Goal: Information Seeking & Learning: Learn about a topic

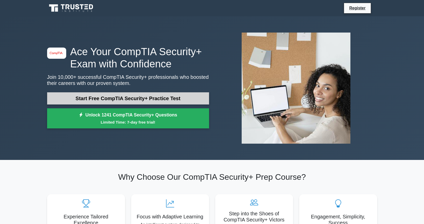
click at [146, 98] on link "Start Free CompTIA Security+ Practice Test" at bounding box center [128, 98] width 162 height 12
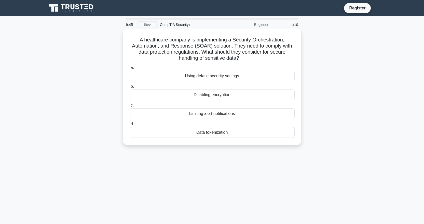
click at [222, 131] on div "Data tokenization" at bounding box center [211, 132] width 165 height 11
click at [129, 126] on input "d. Data tokenization" at bounding box center [129, 124] width 0 height 3
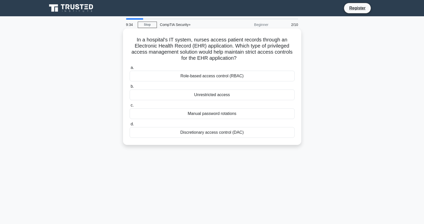
click at [229, 78] on div "Role-based access control (RBAC)" at bounding box center [211, 76] width 165 height 11
click at [129, 69] on input "a. Role-based access control (RBAC)" at bounding box center [129, 67] width 0 height 3
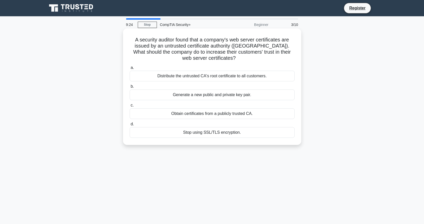
click at [232, 115] on div "Obtain certificates from a publicly trusted CA." at bounding box center [211, 113] width 165 height 11
click at [129, 107] on input "c. Obtain certificates from a publicly trusted CA." at bounding box center [129, 105] width 0 height 3
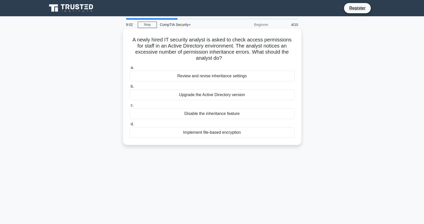
click at [220, 76] on div "Review and revise inheritance settings" at bounding box center [211, 76] width 165 height 11
click at [129, 69] on input "a. Review and revise inheritance settings" at bounding box center [129, 67] width 0 height 3
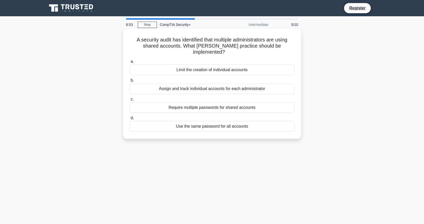
click at [223, 85] on div "Assign and track individual accounts for each administrator" at bounding box center [211, 88] width 165 height 11
click at [129, 82] on input "b. Assign and track individual accounts for each administrator" at bounding box center [129, 80] width 0 height 3
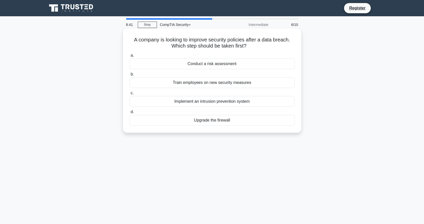
click at [213, 67] on div "Conduct a risk assessment" at bounding box center [211, 64] width 165 height 11
click at [129, 57] on input "a. Conduct a risk assessment" at bounding box center [129, 55] width 0 height 3
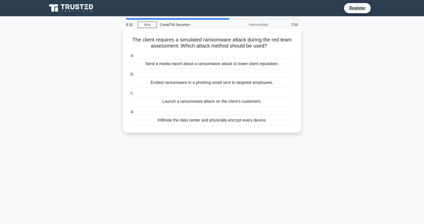
click at [217, 84] on div "Embed ransomware in a phishing email sent to targeted employees." at bounding box center [211, 82] width 165 height 11
click at [129, 76] on input "b. Embed ransomware in a phishing email sent to targeted employees." at bounding box center [129, 74] width 0 height 3
click at [223, 126] on div "Active-active configuration with load balancing" at bounding box center [211, 120] width 165 height 11
click at [129, 114] on input "d. Active-active configuration with load balancing" at bounding box center [129, 111] width 0 height 3
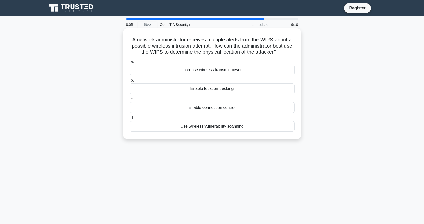
click at [190, 90] on div "Enable location tracking" at bounding box center [211, 88] width 165 height 11
click at [129, 82] on input "b. Enable location tracking" at bounding box center [129, 80] width 0 height 3
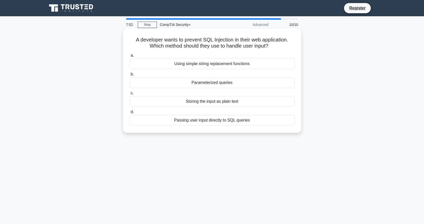
click at [208, 66] on div "Using simple string replacement functions" at bounding box center [211, 64] width 165 height 11
click at [129, 57] on input "a. Using simple string replacement functions" at bounding box center [129, 55] width 0 height 3
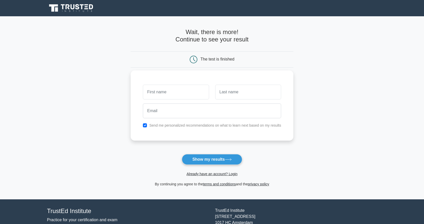
click at [208, 127] on label "Send me personalized recommendations on what to learn next based on my results" at bounding box center [215, 125] width 132 height 4
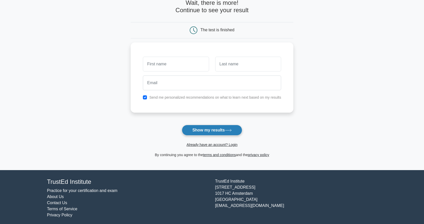
scroll to position [32, 0]
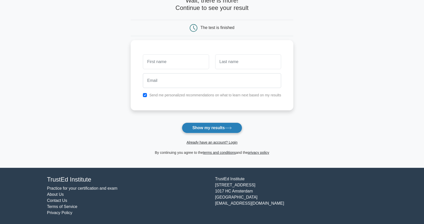
click at [208, 128] on button "Show my results" at bounding box center [212, 128] width 60 height 11
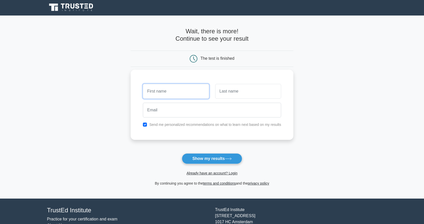
scroll to position [0, 0]
